Goal: Book appointment/travel/reservation

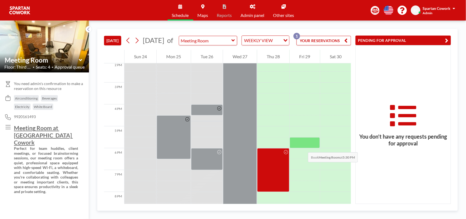
scroll to position [343, 0]
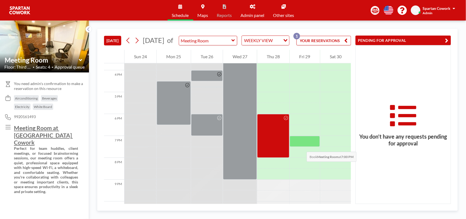
click at [301, 146] on div at bounding box center [305, 141] width 30 height 11
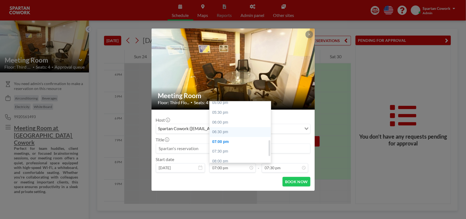
scroll to position [138, 0]
click at [218, 133] on div "06:00 pm" at bounding box center [242, 134] width 64 height 10
type input "06:00 pm"
click at [218, 133] on div "09:30 am 10:00 am 10:30 am 11:00 am 11:30 am 12:00 pm 12:30 pm 01:00 pm 01:30 p…" at bounding box center [242, 131] width 64 height 61
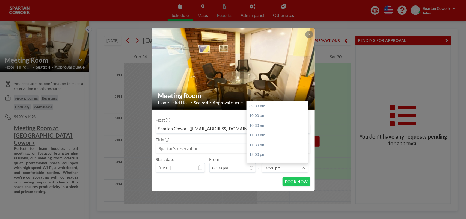
scroll to position [172, 0]
click at [254, 138] on div "08:00 pm" at bounding box center [279, 138] width 64 height 10
type input "08:00 pm"
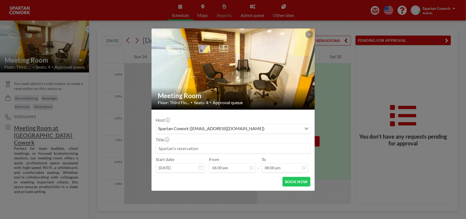
click at [174, 149] on input at bounding box center [233, 148] width 154 height 9
type input "S"
click at [212, 150] on input at bounding box center [233, 148] width 154 height 9
type input "[PERSON_NAME] RESERVATION"
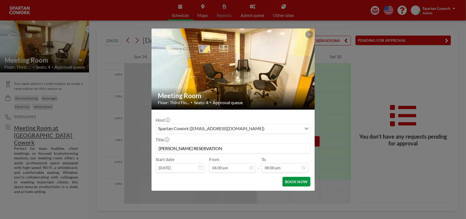
click at [293, 181] on button "BOOK NOW" at bounding box center [297, 182] width 28 height 10
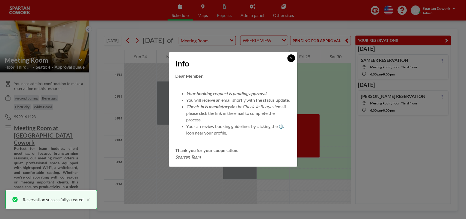
click at [290, 57] on icon at bounding box center [291, 58] width 3 height 3
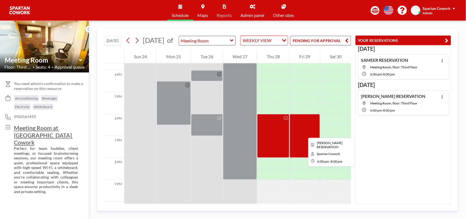
click at [304, 133] on div at bounding box center [305, 136] width 30 height 44
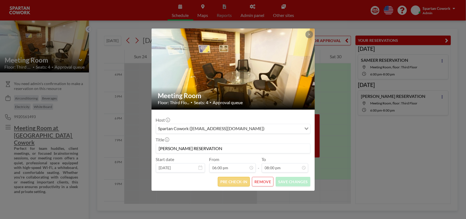
scroll to position [165, 0]
click at [239, 183] on button "PRE CHECK-IN" at bounding box center [234, 182] width 32 height 10
click at [234, 183] on button "PRE CHECK-IN" at bounding box center [234, 182] width 32 height 10
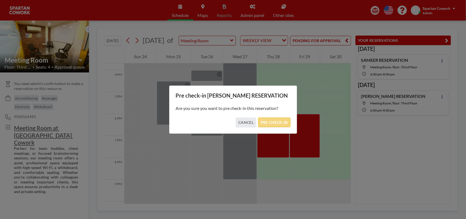
click at [279, 126] on button "PRE CHECK-IN" at bounding box center [274, 122] width 32 height 10
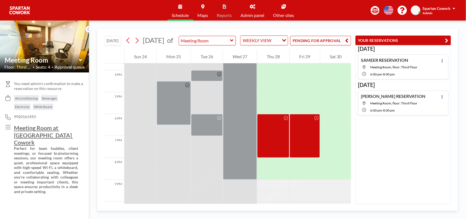
click at [312, 42] on button "PENDING FOR APPROVAL" at bounding box center [320, 41] width 61 height 10
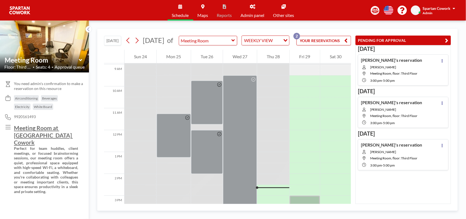
scroll to position [168, 0]
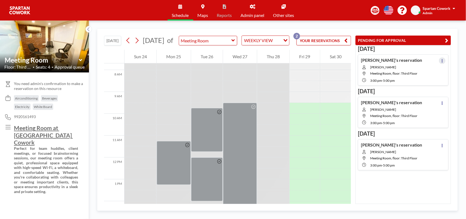
click at [441, 61] on icon at bounding box center [442, 61] width 2 height 4
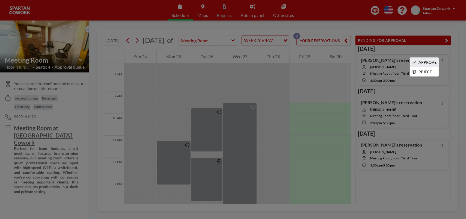
click at [430, 61] on li "APPROVE" at bounding box center [424, 62] width 29 height 9
click at [430, 61] on div "[PERSON_NAME]'s reservation [PERSON_NAME][GEOGRAPHIC_DATA], floor: Third Floor …" at bounding box center [403, 69] width 91 height 31
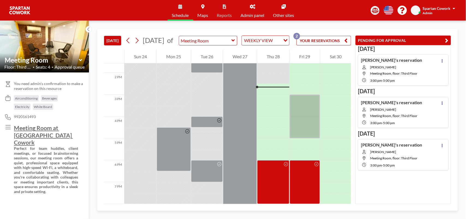
scroll to position [317, 0]
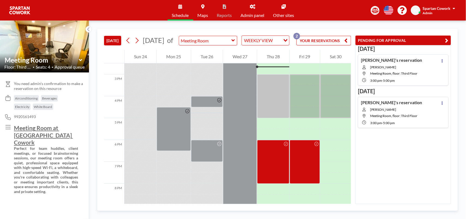
click at [421, 191] on div "[DATE] [PERSON_NAME]'s reservation [PERSON_NAME][GEOGRAPHIC_DATA], floor: Third…" at bounding box center [403, 124] width 96 height 159
click at [442, 60] on icon at bounding box center [442, 61] width 1 height 4
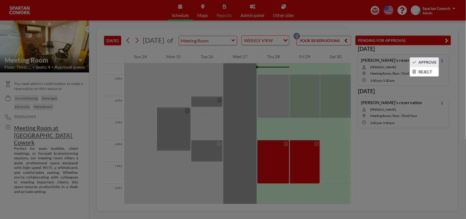
click at [426, 63] on li "APPROVE" at bounding box center [424, 62] width 29 height 9
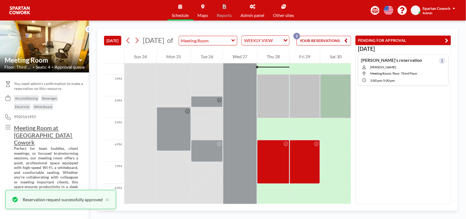
click at [441, 60] on icon at bounding box center [442, 61] width 2 height 4
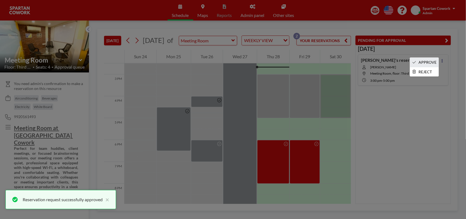
click at [427, 62] on li "APPROVE" at bounding box center [424, 62] width 29 height 9
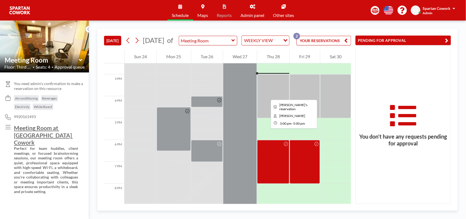
click at [266, 95] on div at bounding box center [273, 96] width 32 height 44
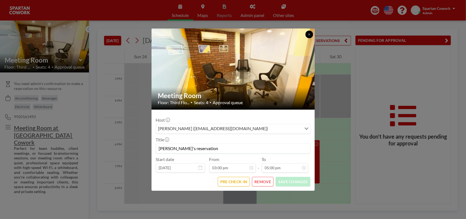
click at [311, 36] on button at bounding box center [309, 35] width 8 height 8
